Goal: Find specific page/section

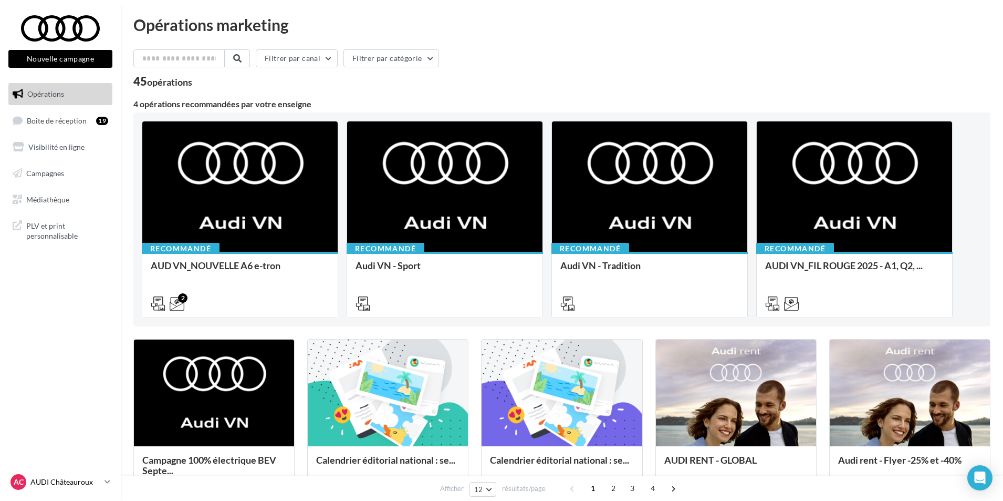
click at [82, 485] on p "AUDI Châteauroux" at bounding box center [65, 481] width 70 height 11
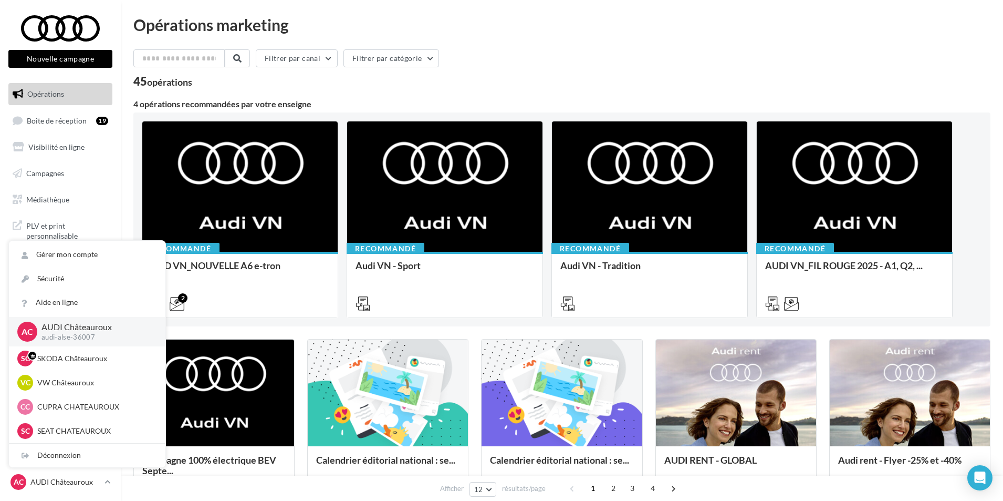
click at [272, 326] on div "Recommandé AUD VN_NOUVELLE A6 e-tron Découvrez les supports de communication de…" at bounding box center [561, 219] width 857 height 214
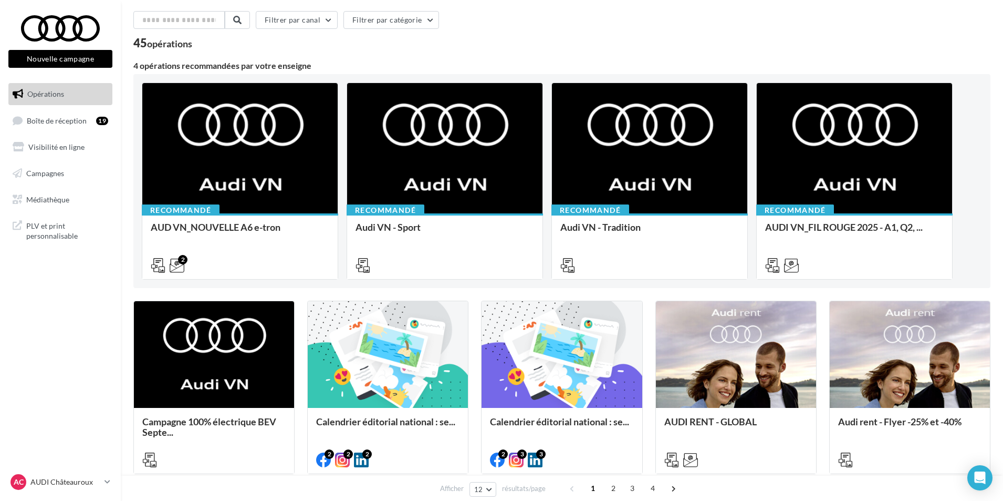
scroll to position [105, 0]
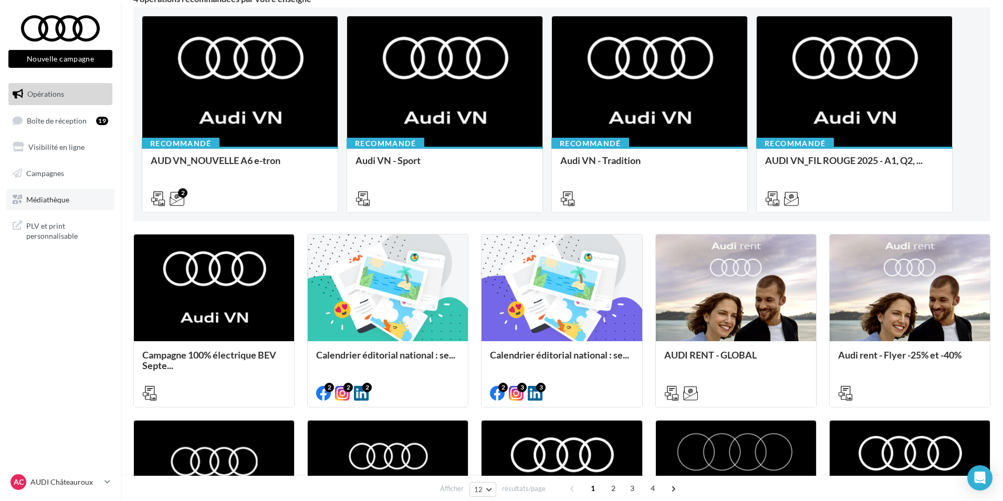
click at [63, 193] on link "Médiathèque" at bounding box center [60, 200] width 108 height 22
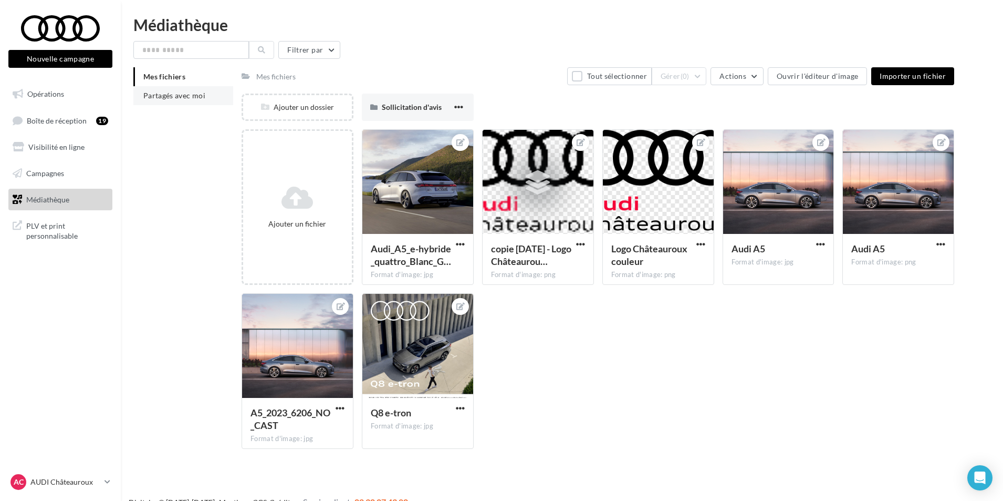
click at [182, 96] on span "Partagés avec moi" at bounding box center [174, 95] width 62 height 9
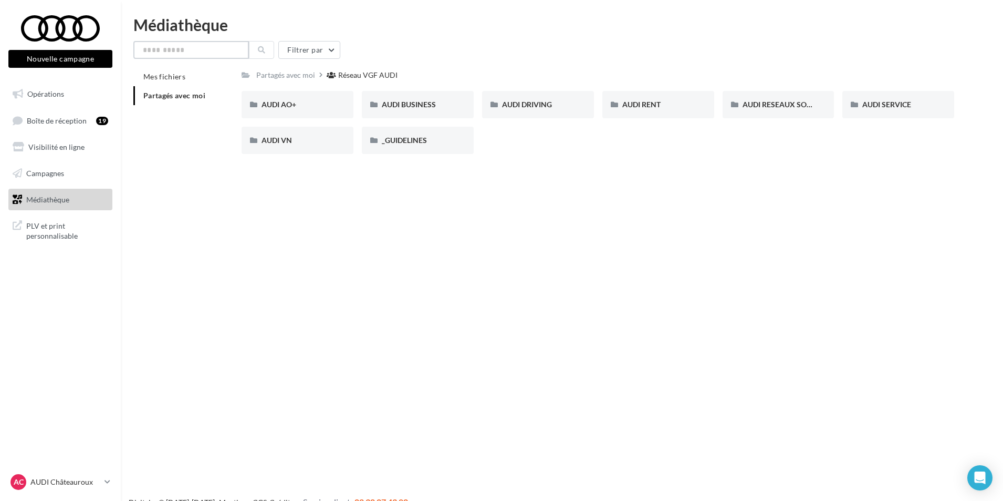
click at [191, 50] on input "text" at bounding box center [191, 50] width 116 height 18
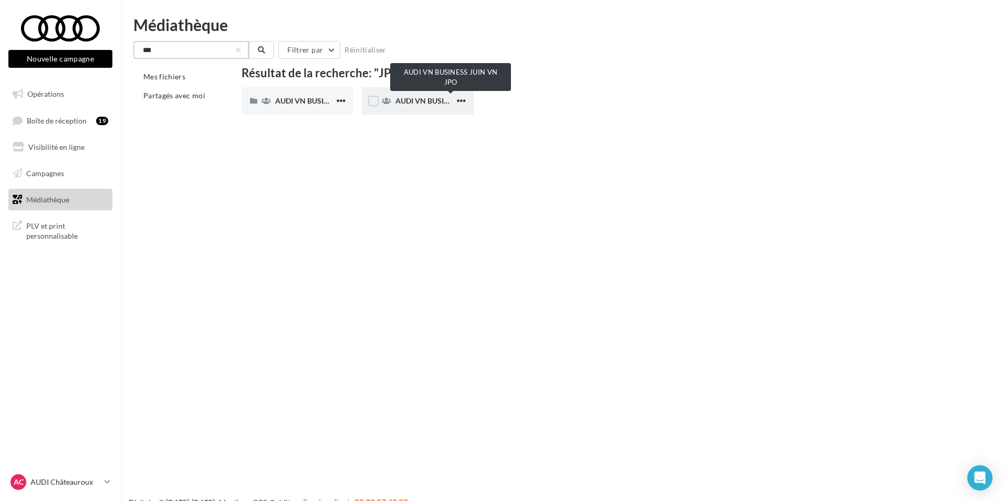
type input "***"
click at [404, 102] on span "AUDI VN BUSINESS JUIN VN JPO" at bounding box center [452, 100] width 112 height 9
click at [88, 480] on p "AUDI Châteauroux" at bounding box center [65, 481] width 70 height 11
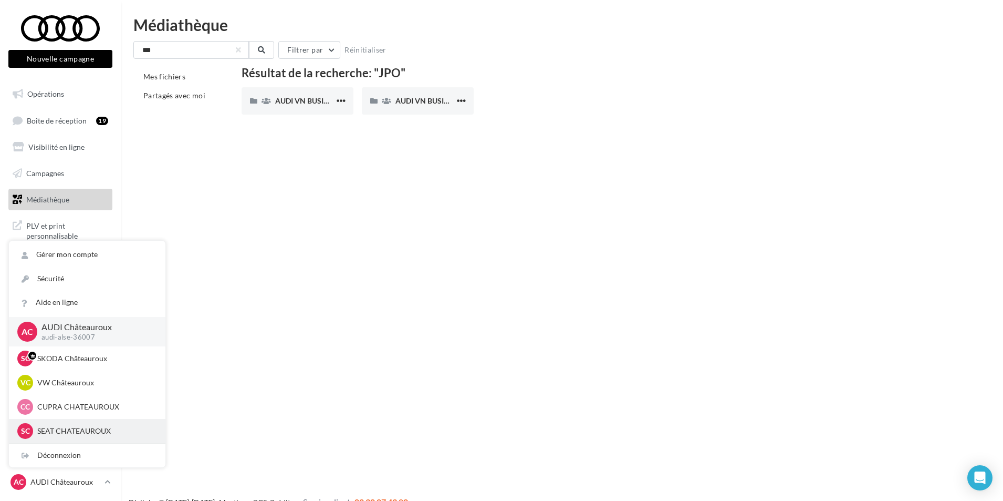
click at [79, 431] on p "SEAT CHATEAUROUX" at bounding box center [95, 431] width 116 height 11
